Goal: Task Accomplishment & Management: Complete application form

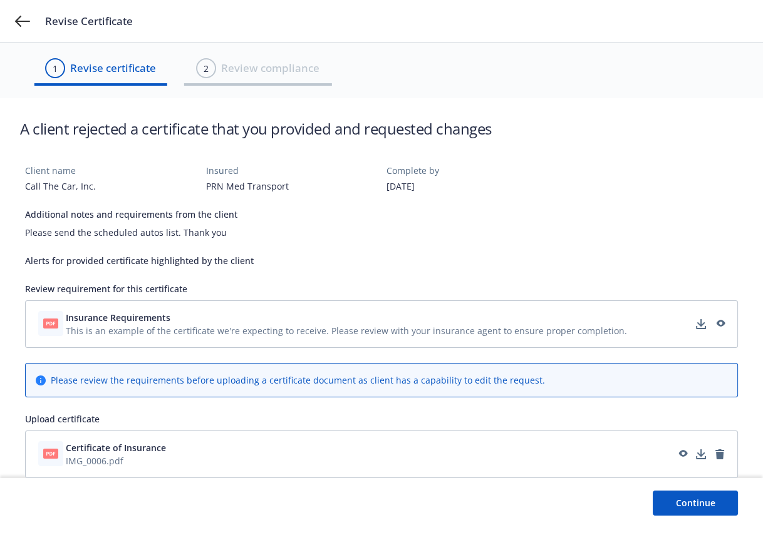
click at [721, 499] on button "Continue" at bounding box center [694, 503] width 85 height 25
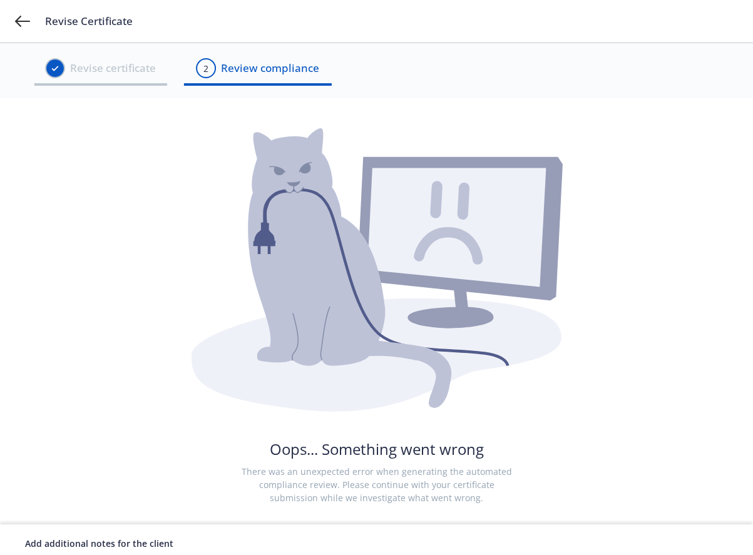
click at [103, 71] on span "Revise certificate" at bounding box center [113, 68] width 86 height 16
click at [47, 56] on icon at bounding box center [55, 68] width 18 height 25
click at [24, 23] on icon at bounding box center [22, 21] width 15 height 15
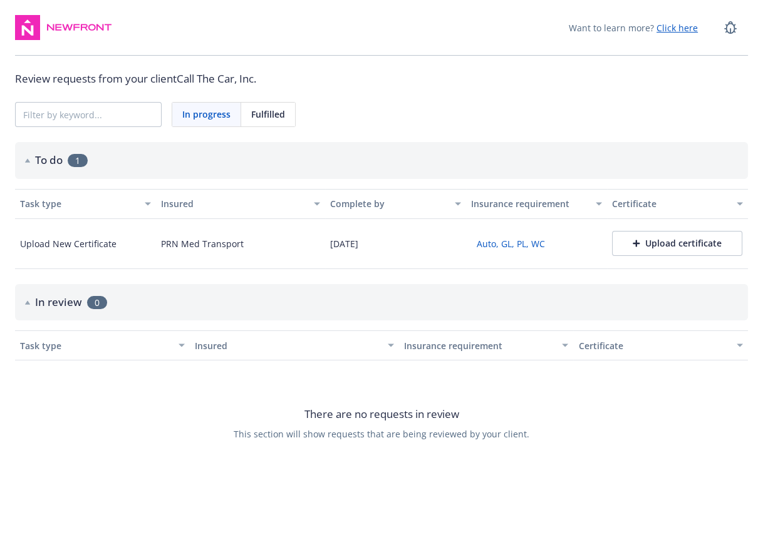
click at [662, 240] on div "Upload certificate" at bounding box center [676, 243] width 89 height 13
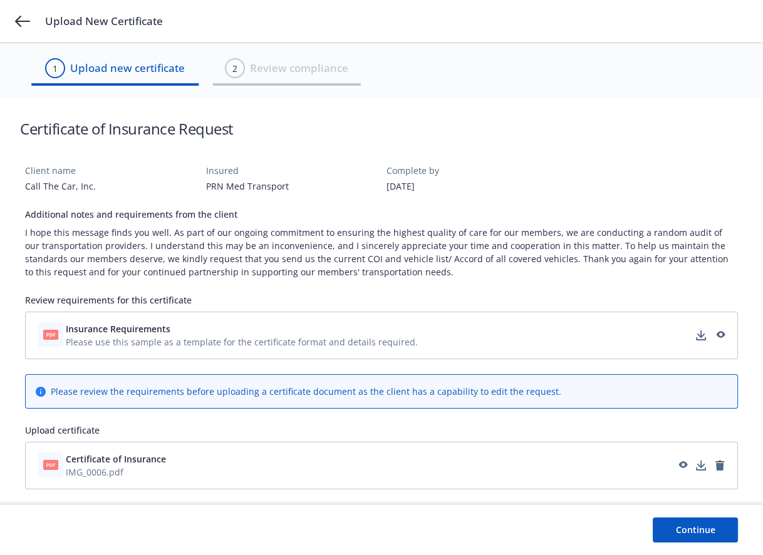
click at [682, 518] on button "Continue" at bounding box center [694, 530] width 85 height 25
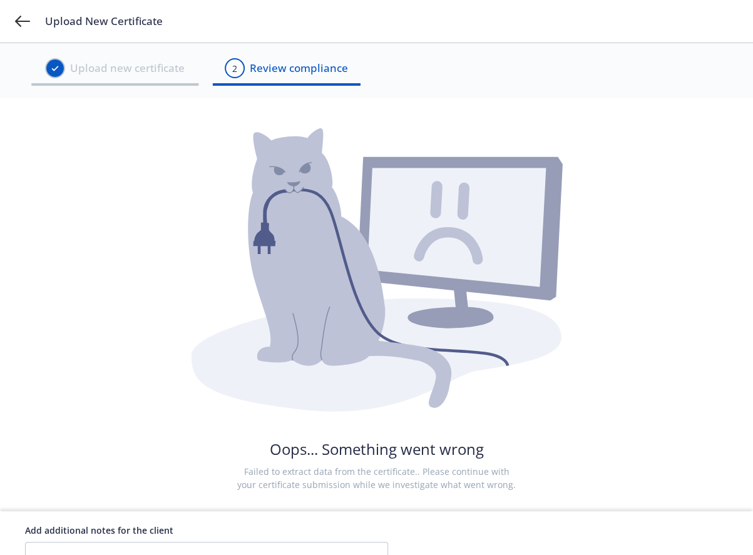
click at [589, 340] on div "Oops... Something went wrong Failed to extract data from the certificate.. Plea…" at bounding box center [376, 304] width 703 height 413
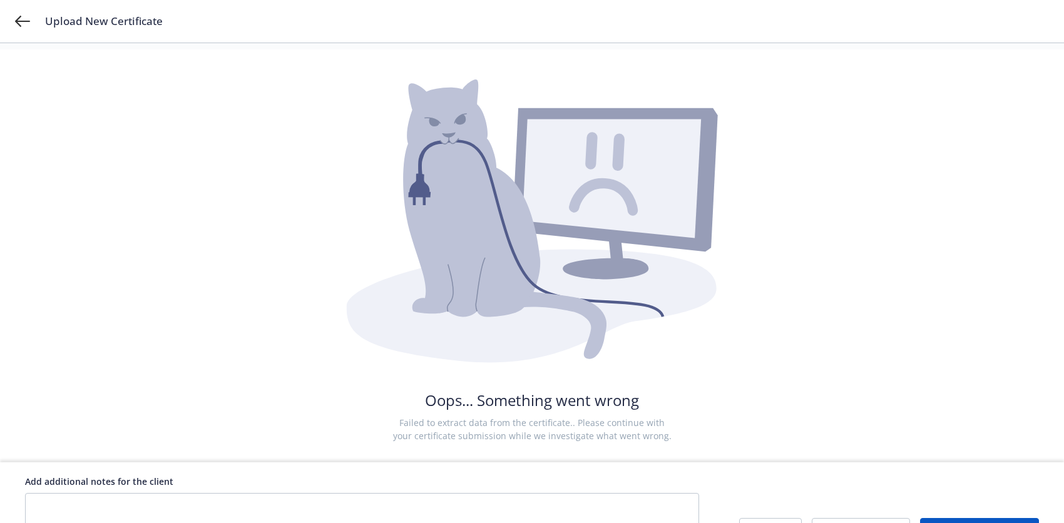
scroll to position [81, 0]
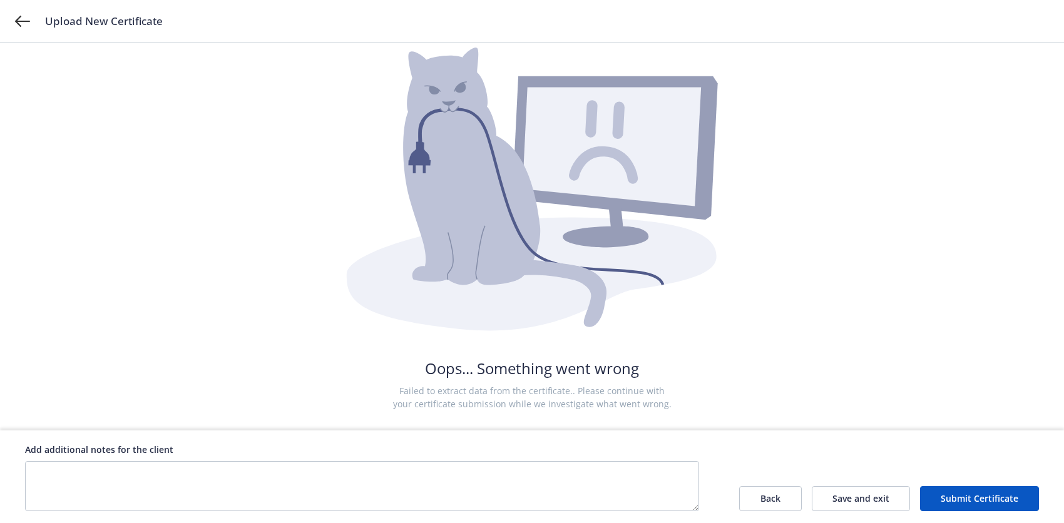
click at [752, 499] on button "Back" at bounding box center [770, 498] width 63 height 25
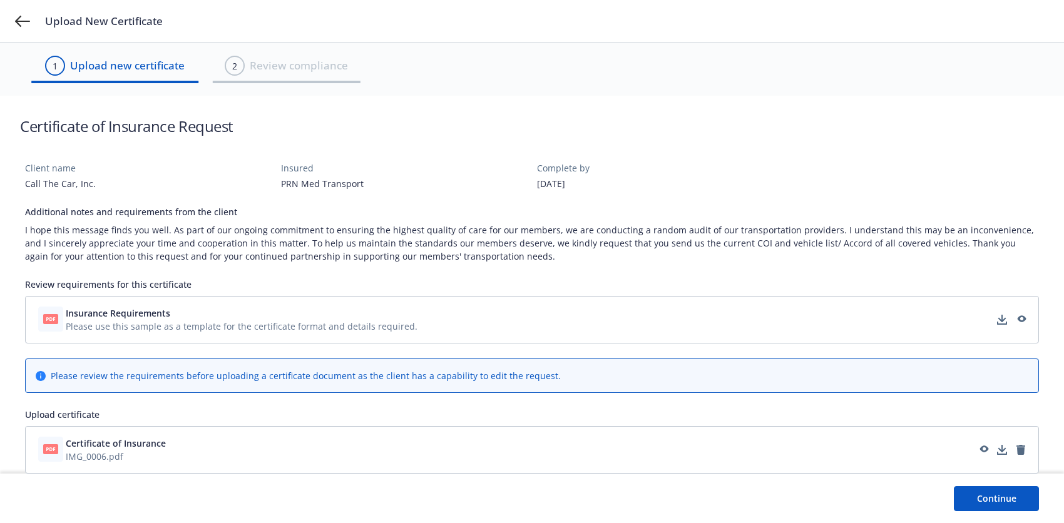
click at [752, 376] on div "Please review the requirements before uploading a certificate document as the c…" at bounding box center [532, 375] width 993 height 13
click at [40, 377] on icon at bounding box center [41, 376] width 10 height 10
click at [116, 331] on span "Please use this sample as a template for the certificate format and details req…" at bounding box center [242, 326] width 352 height 13
click at [112, 456] on span "IMG_0006.pdf" at bounding box center [116, 456] width 100 height 13
click at [94, 442] on span "Certificate of Insurance" at bounding box center [116, 443] width 100 height 13
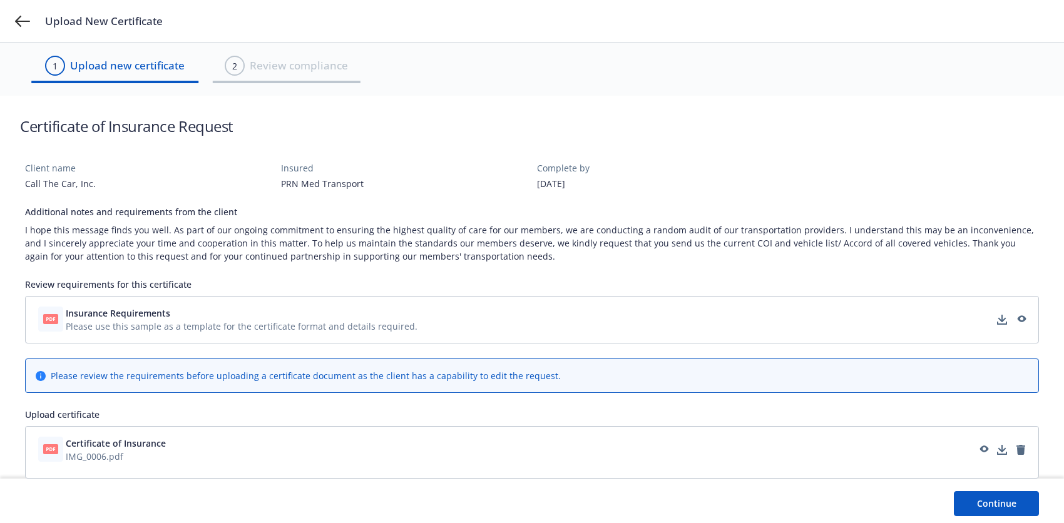
scroll to position [8, 0]
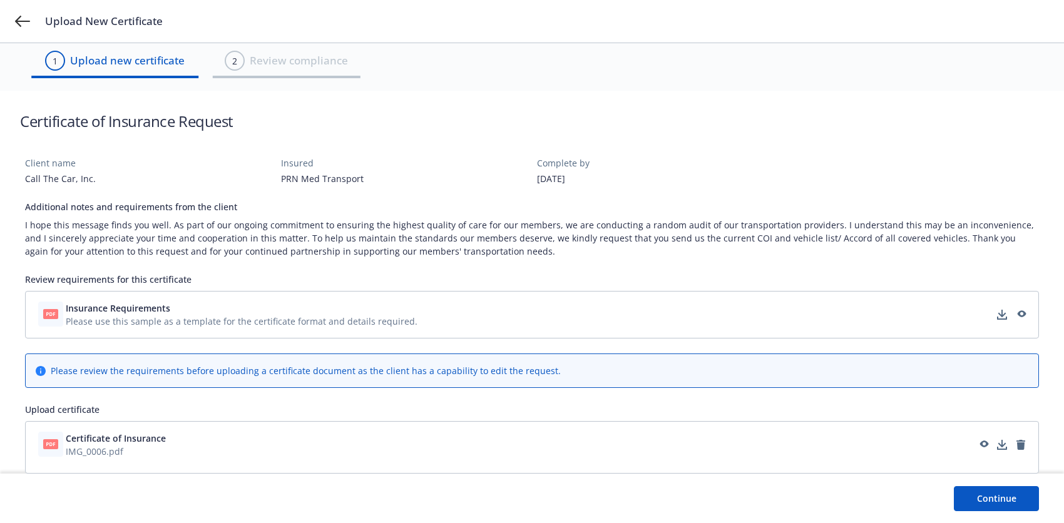
click at [104, 438] on span "Certificate of Insurance" at bounding box center [116, 438] width 100 height 13
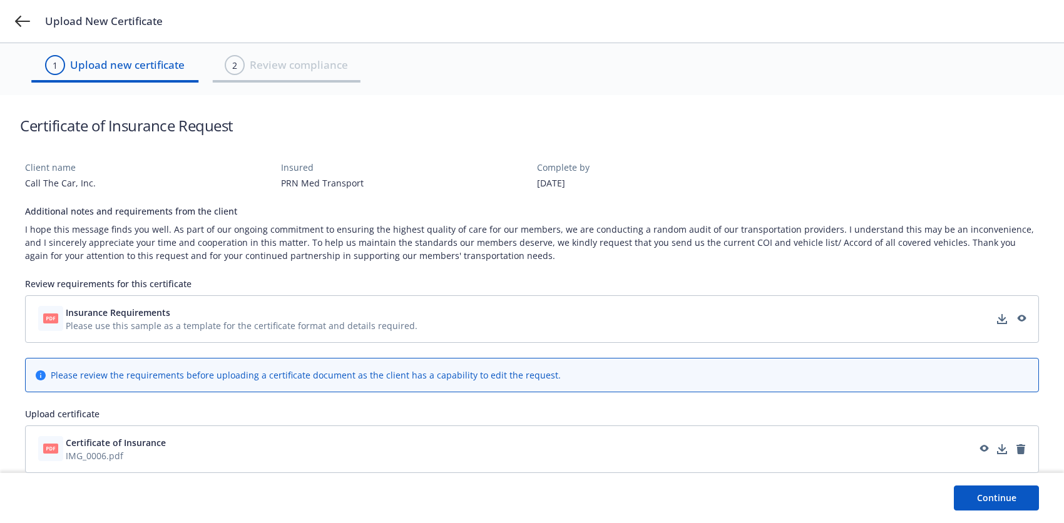
scroll to position [3, 0]
click at [752, 501] on button "Continue" at bounding box center [996, 498] width 85 height 25
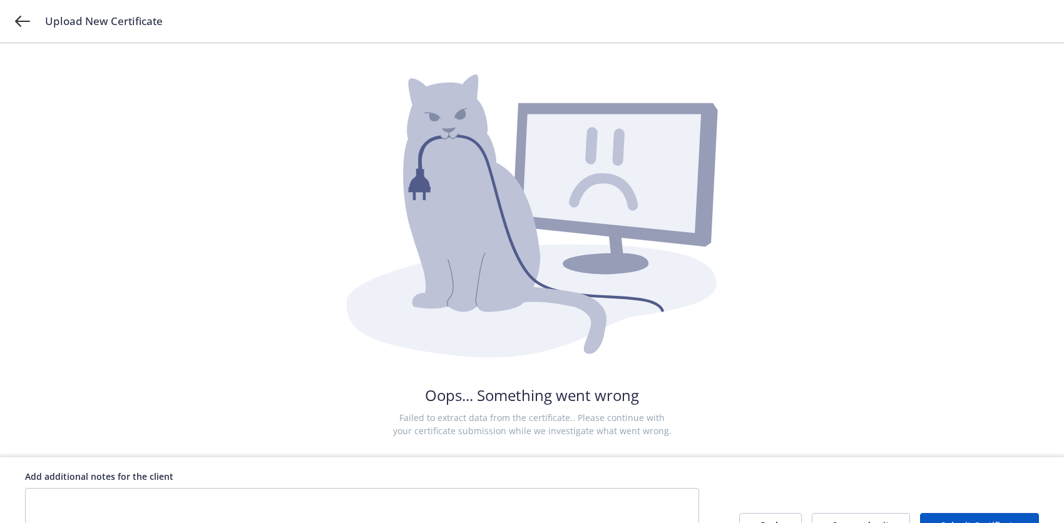
scroll to position [81, 0]
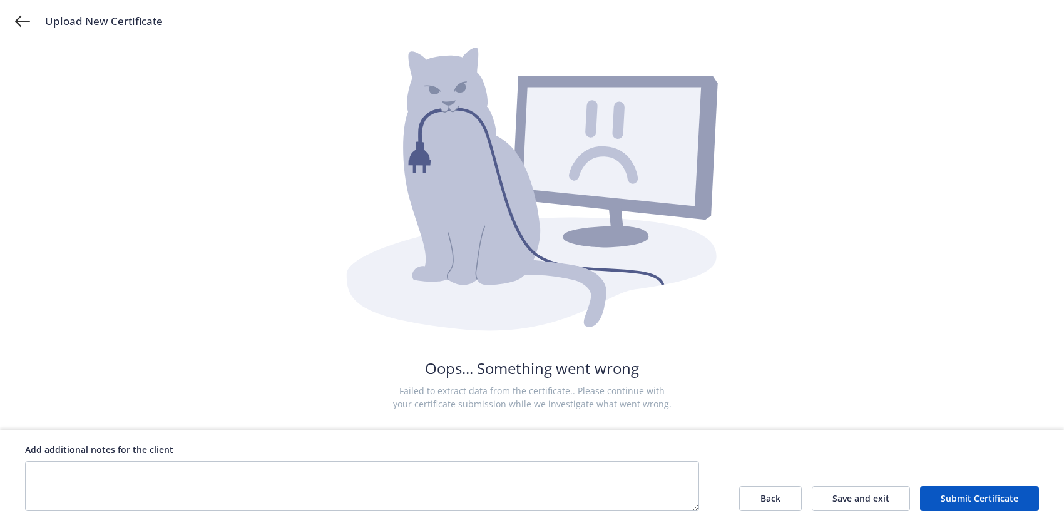
click at [752, 496] on button "Save and exit" at bounding box center [861, 498] width 98 height 25
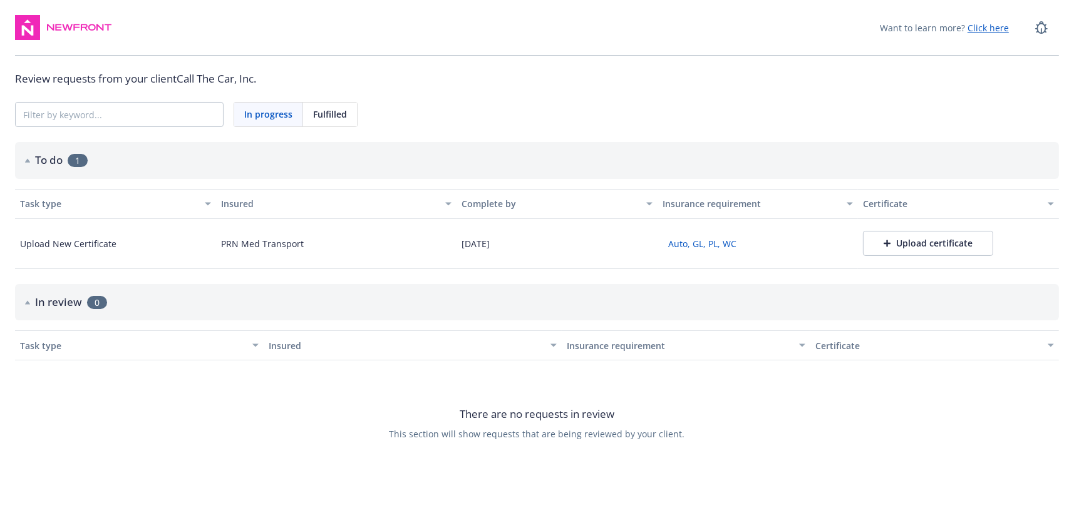
click at [752, 238] on div "Upload certificate" at bounding box center [927, 243] width 89 height 13
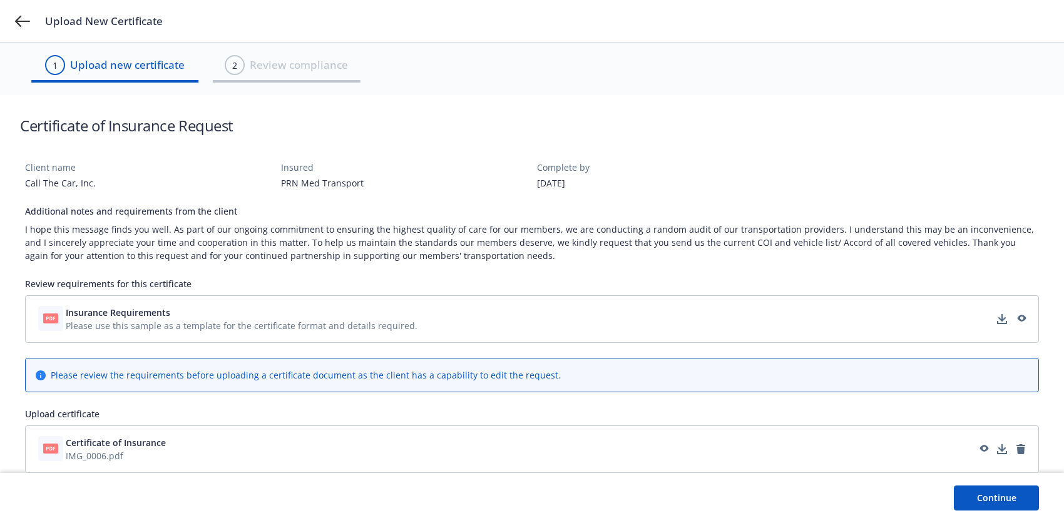
scroll to position [3, 0]
click at [752, 493] on button "Continue" at bounding box center [996, 498] width 85 height 25
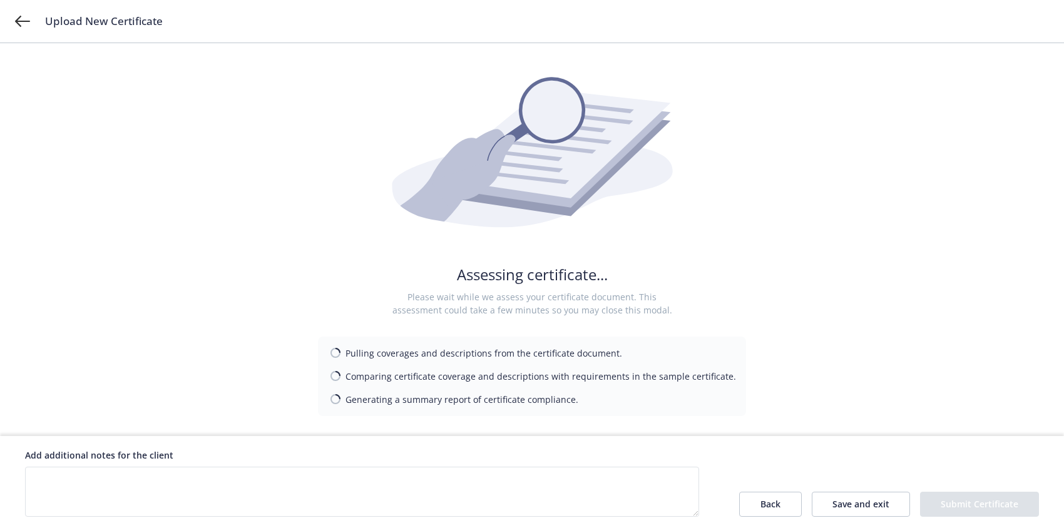
scroll to position [66, 0]
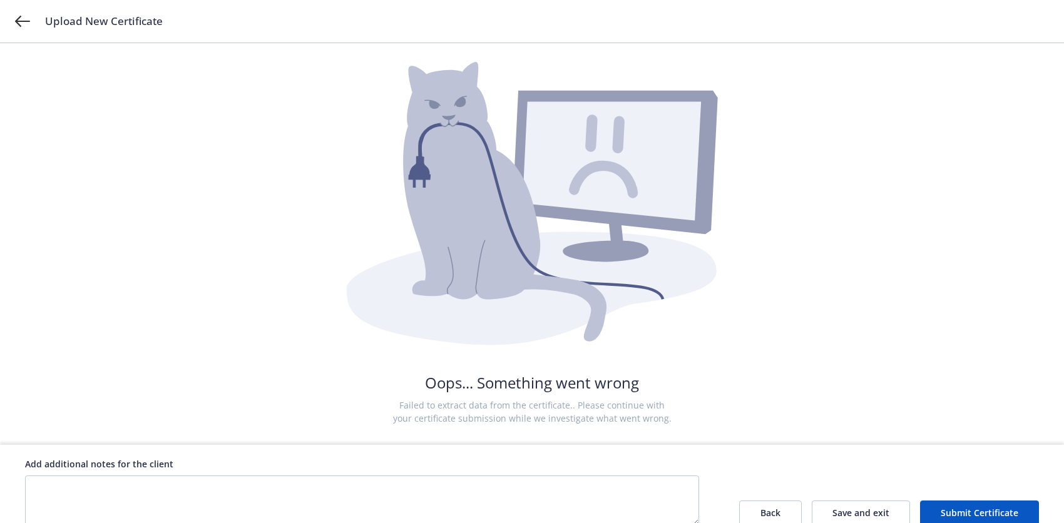
click at [752, 509] on button "Submit Certificate" at bounding box center [979, 513] width 119 height 25
